Goal: Information Seeking & Learning: Learn about a topic

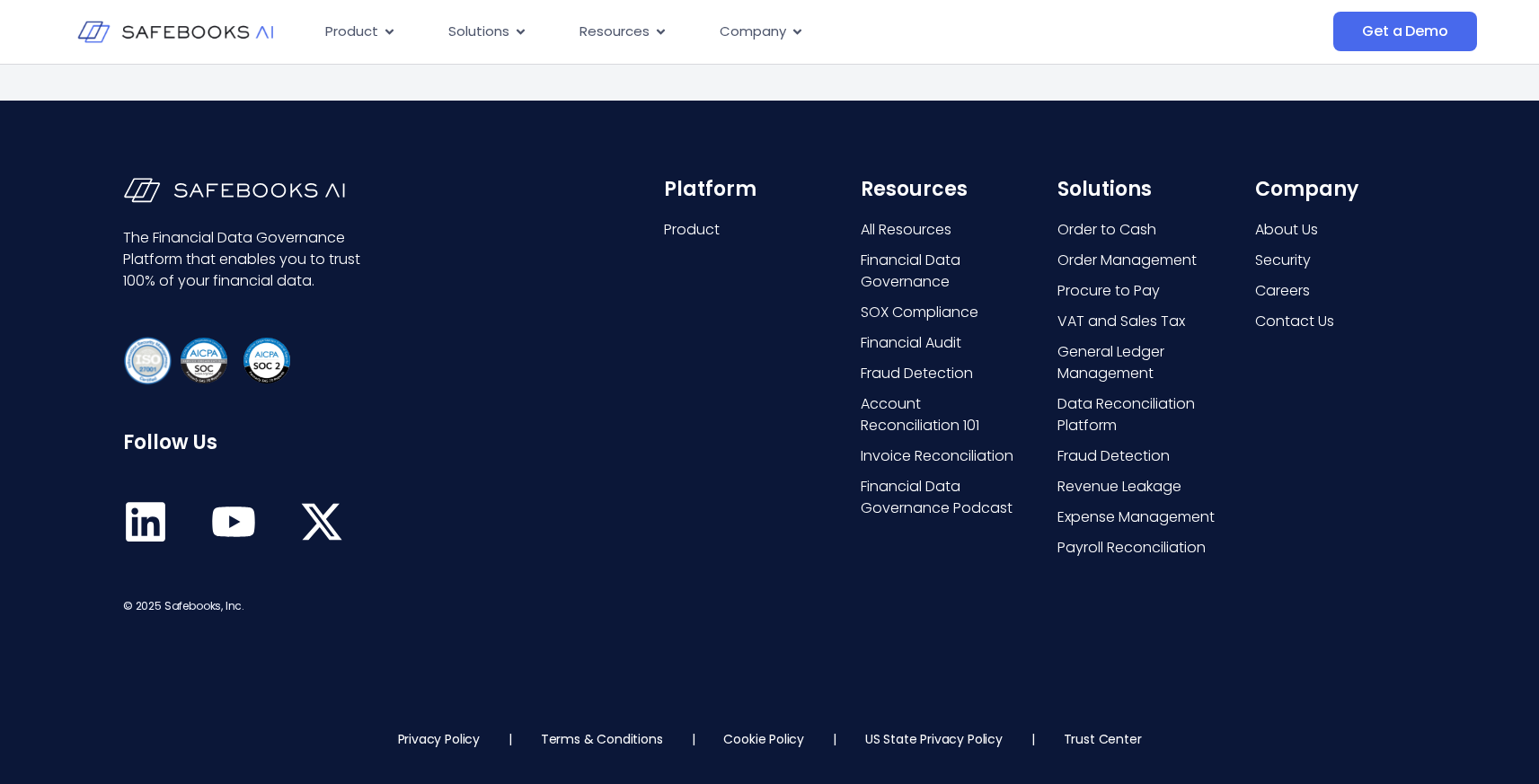
scroll to position [12350, 0]
drag, startPoint x: 123, startPoint y: 237, endPoint x: 367, endPoint y: 252, distance: 244.5
click at [366, 252] on p "The Financial Data Governance Platform that enables you to trust 100% of your f…" at bounding box center [246, 260] width 247 height 65
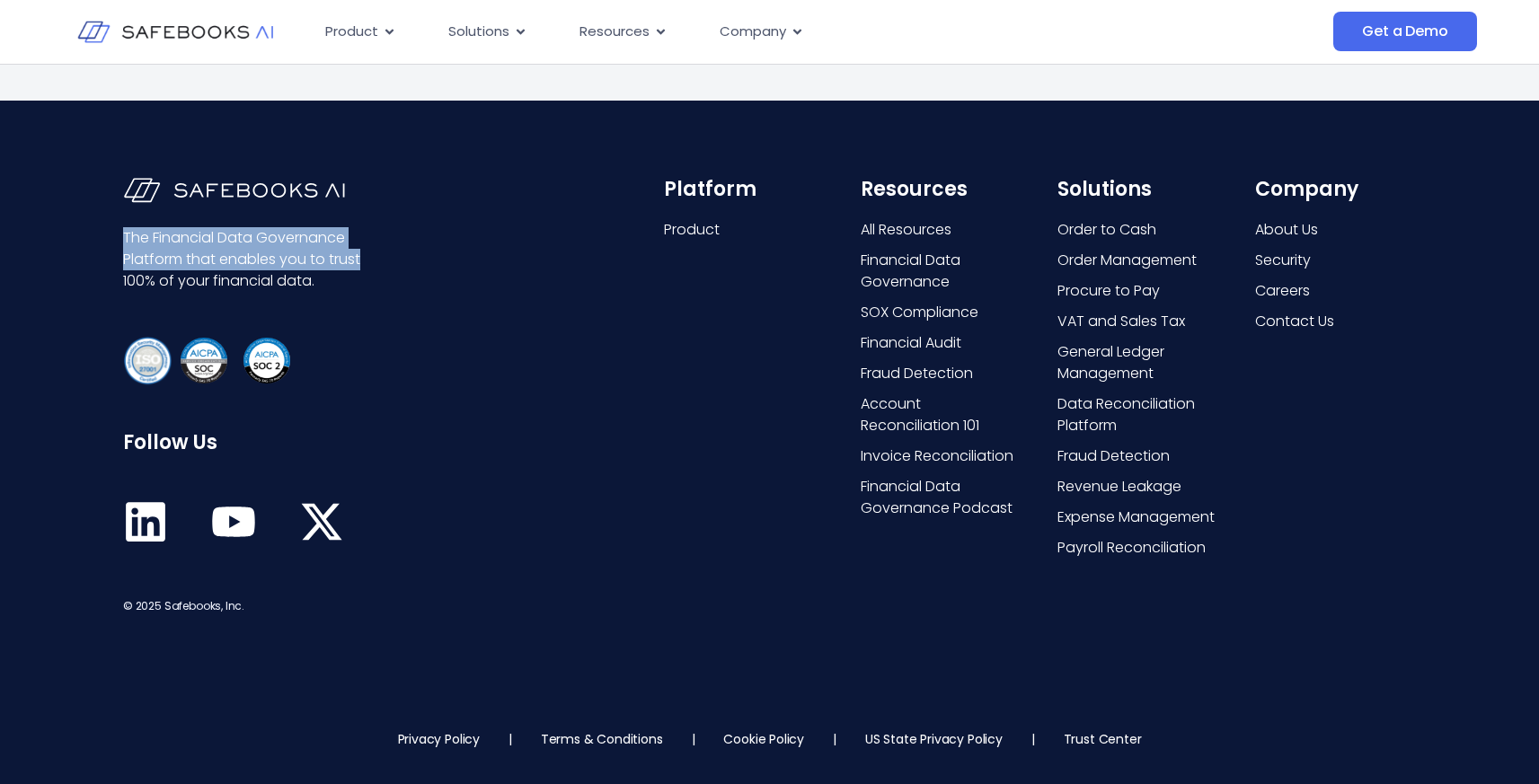
scroll to position [12346, 0]
click at [914, 230] on span "All Resources" at bounding box center [906, 229] width 90 height 22
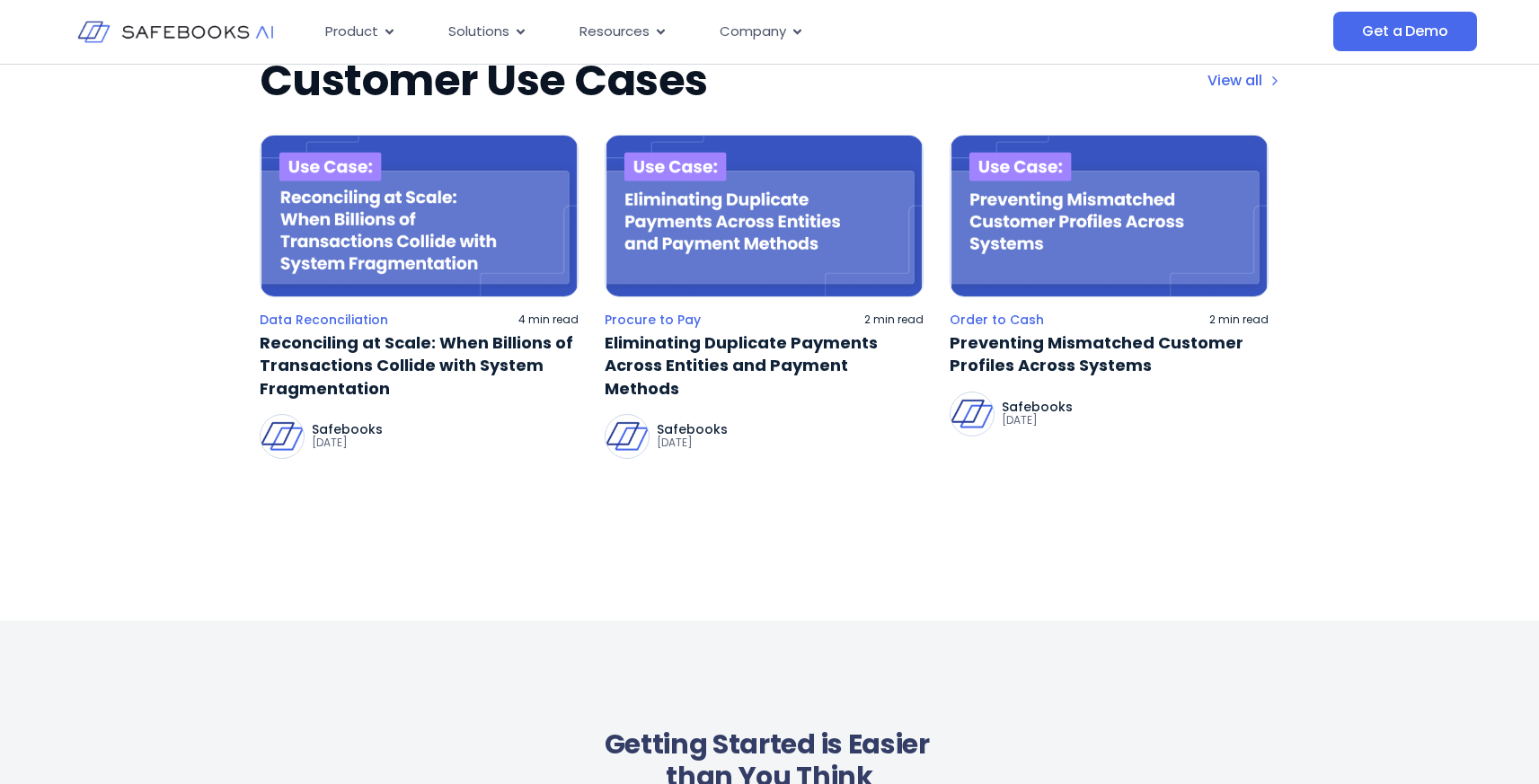
scroll to position [3276, 0]
